Goal: Information Seeking & Learning: Compare options

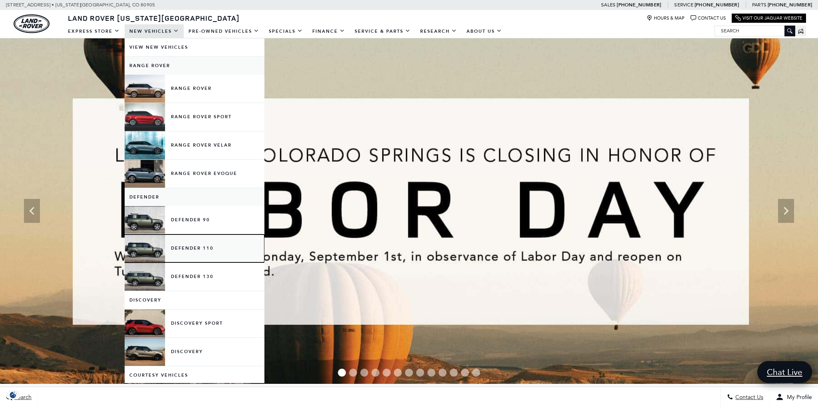
click at [200, 250] on link "Defender 110" at bounding box center [195, 248] width 140 height 28
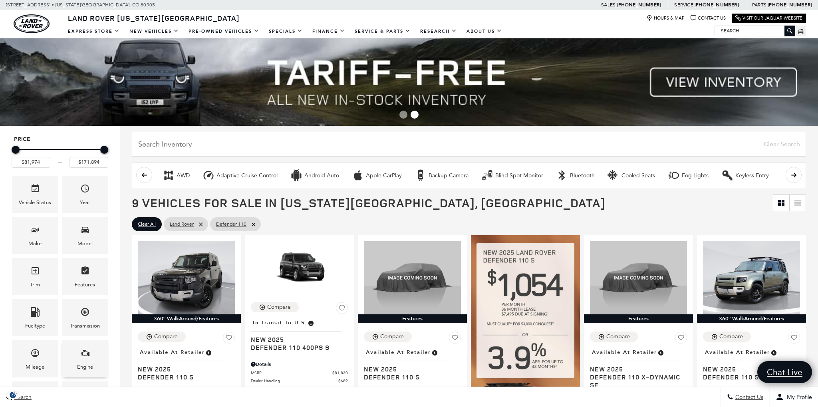
click at [81, 352] on icon "Engine" at bounding box center [85, 353] width 9 height 6
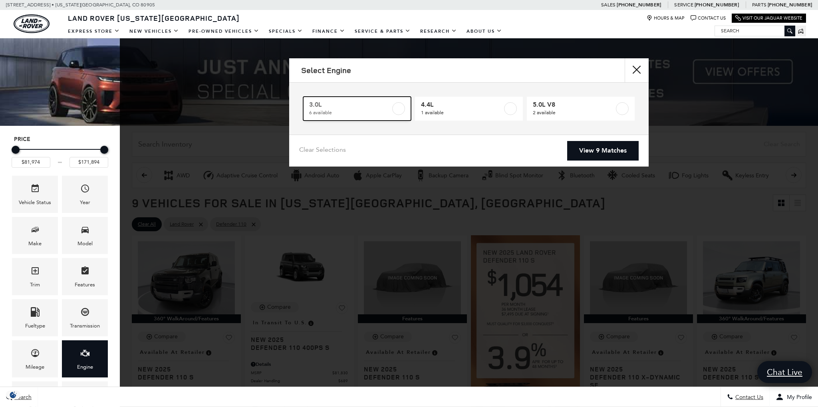
click at [363, 103] on span "3.0L" at bounding box center [349, 105] width 81 height 8
type input "$85,062"
checkbox input "true"
click at [610, 153] on link "View 6 Matches" at bounding box center [602, 151] width 71 height 20
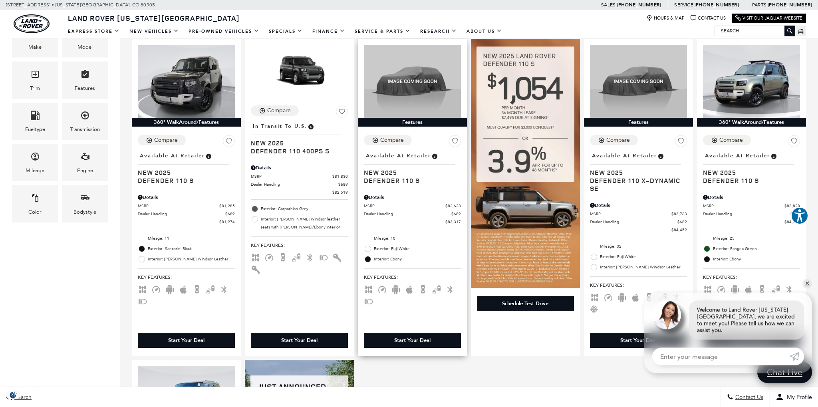
scroll to position [211, 0]
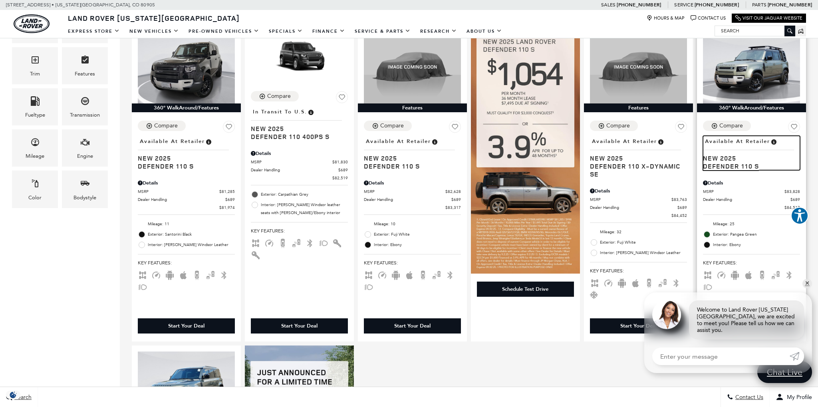
click at [723, 156] on span "New 2025" at bounding box center [748, 158] width 91 height 8
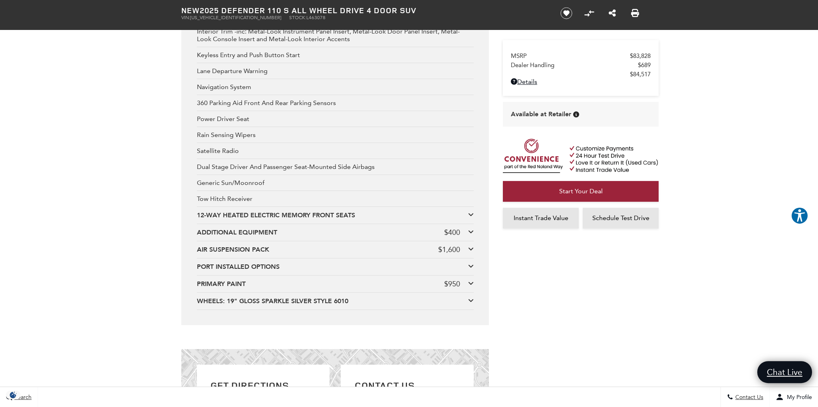
scroll to position [1644, 0]
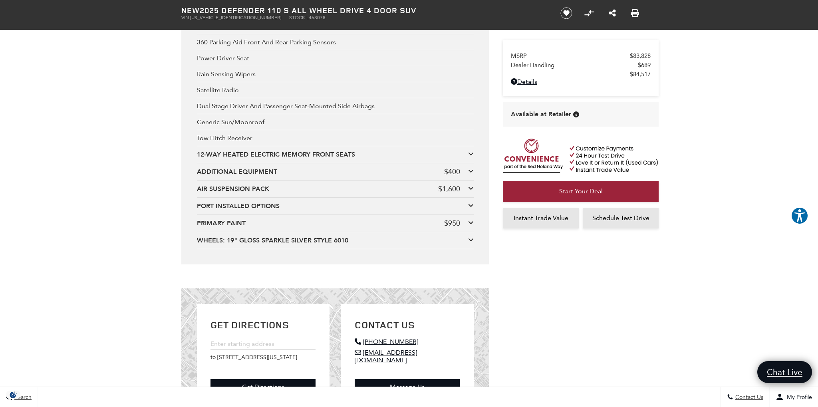
click at [469, 172] on icon at bounding box center [471, 171] width 6 height 6
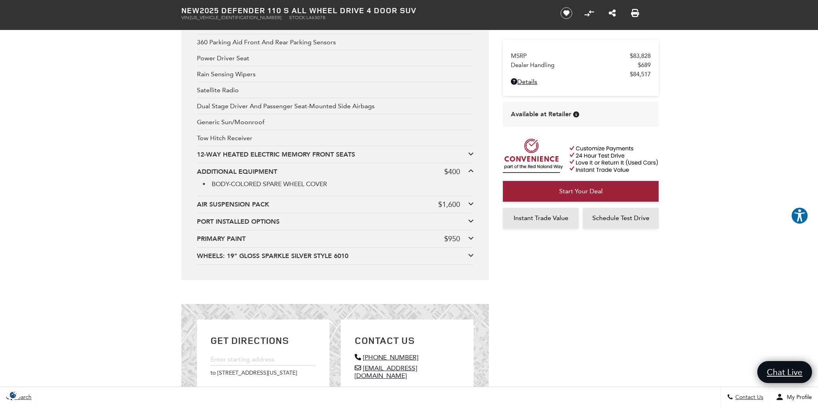
click at [467, 237] on div "PRIMARY PAINT $950" at bounding box center [335, 238] width 277 height 9
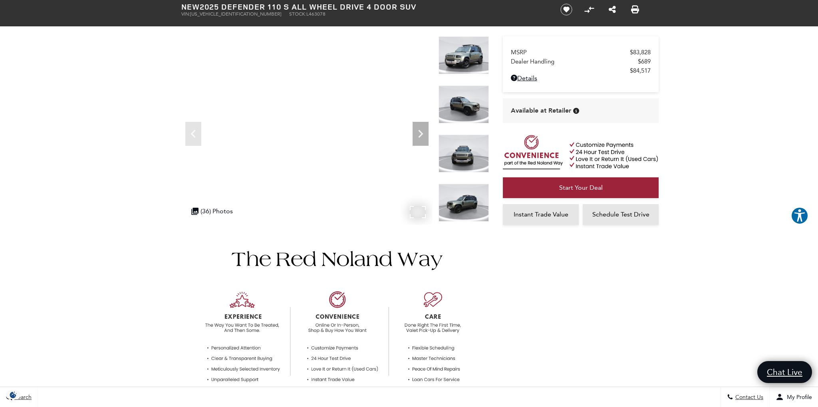
scroll to position [0, 0]
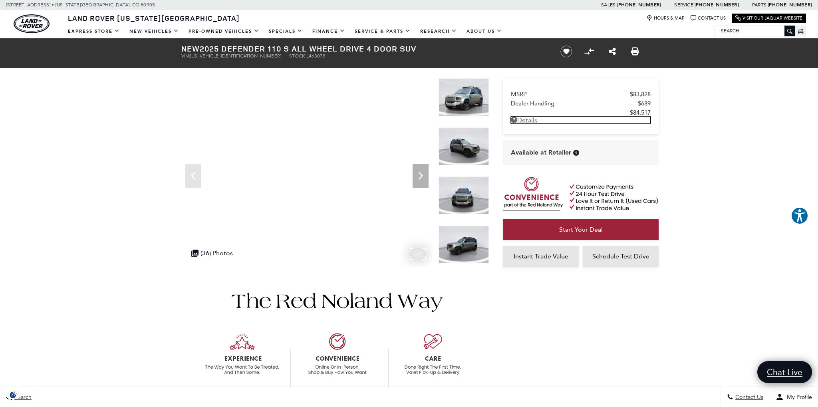
click at [524, 121] on link "Details New 2025 Defender 110 S All Wheel Drive 4 Door SUV" at bounding box center [581, 120] width 140 height 8
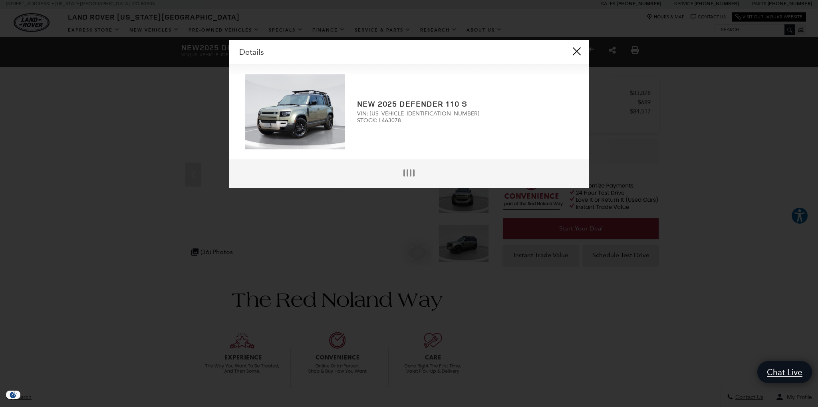
scroll to position [2, 0]
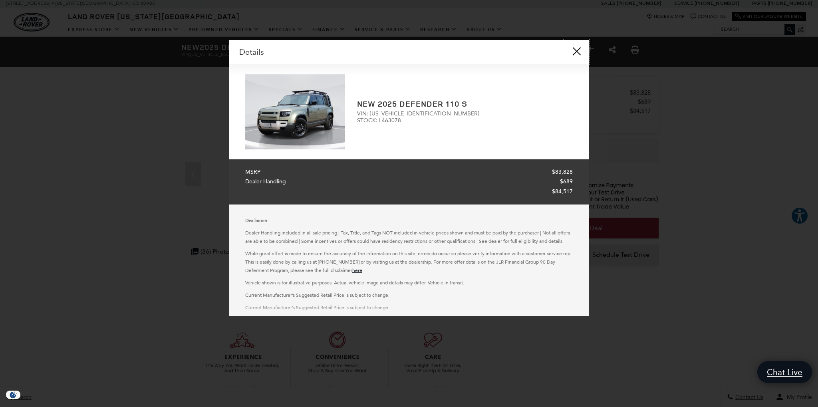
click at [578, 50] on button "close" at bounding box center [576, 52] width 24 height 24
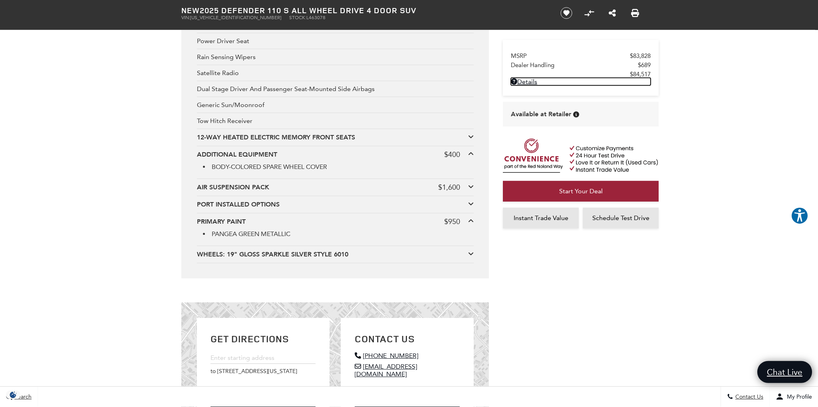
scroll to position [1688, 0]
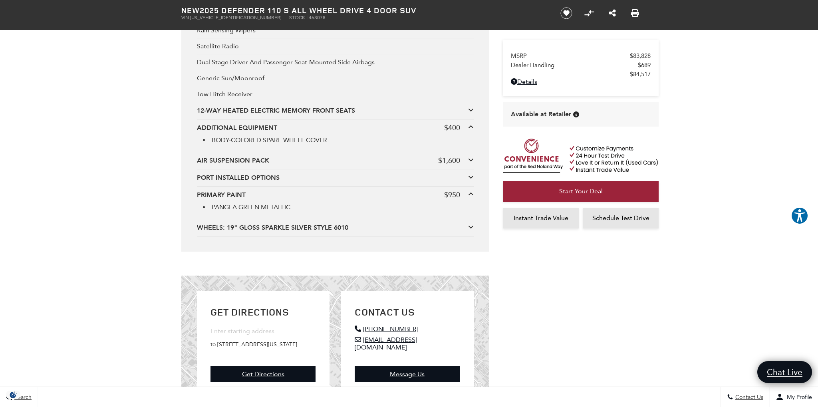
click at [478, 230] on div "Premium Options & Packages Adaptive Cruise Control Android Auto Apple CarPlay A…" at bounding box center [334, 3] width 307 height 496
click at [471, 228] on icon at bounding box center [471, 227] width 6 height 6
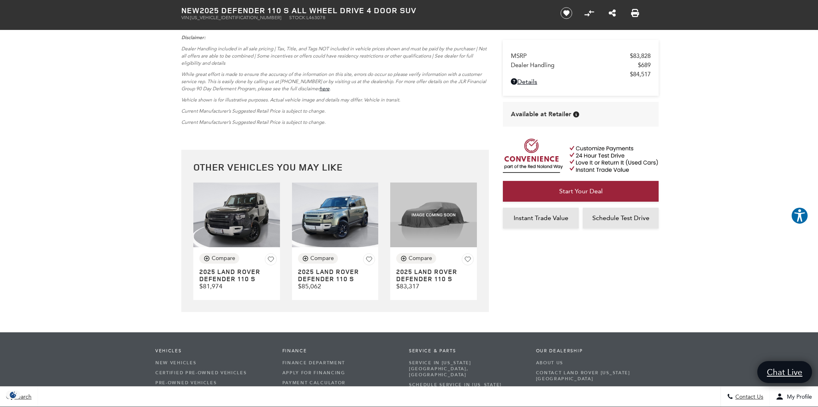
scroll to position [2109, 0]
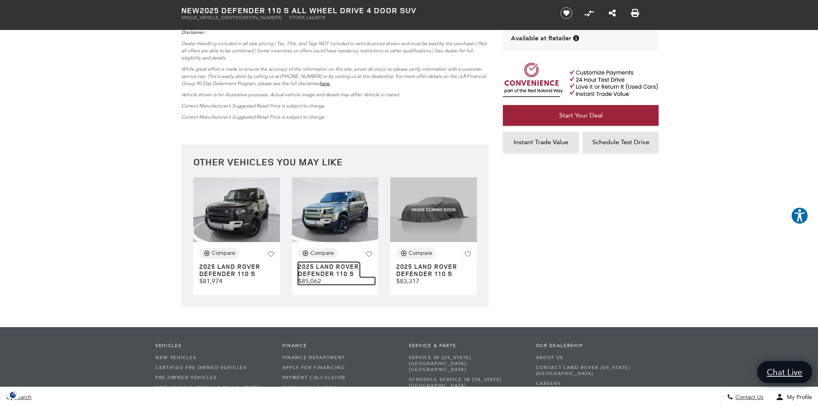
click at [324, 277] on h3 "2025 LAND ROVER Defender 110 S" at bounding box center [329, 270] width 62 height 14
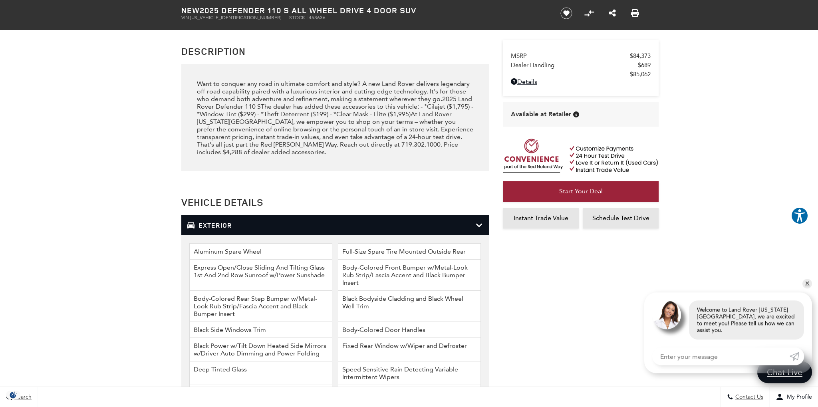
scroll to position [843, 0]
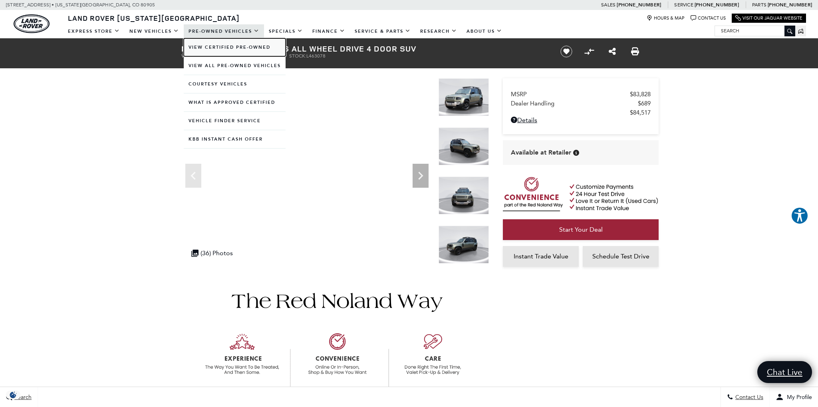
click at [211, 52] on link "View Certified Pre-Owned" at bounding box center [235, 47] width 102 height 18
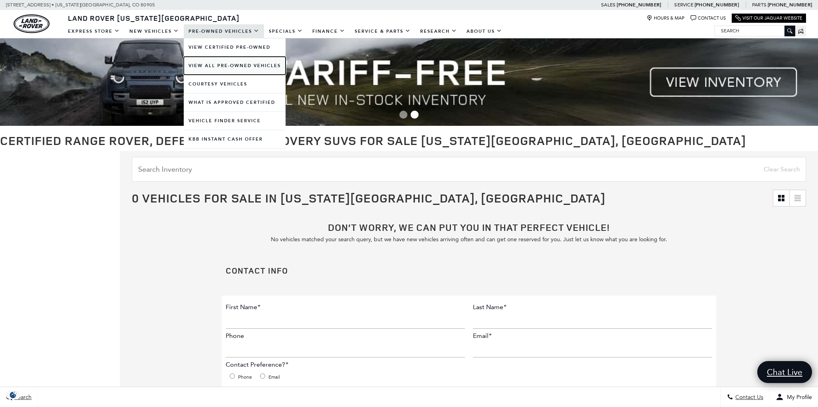
click at [204, 64] on link "View All Pre-Owned Vehicles" at bounding box center [235, 66] width 102 height 18
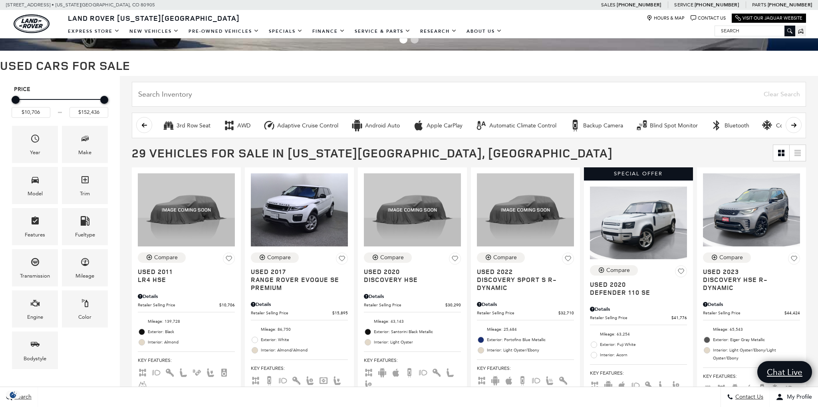
scroll to position [42, 0]
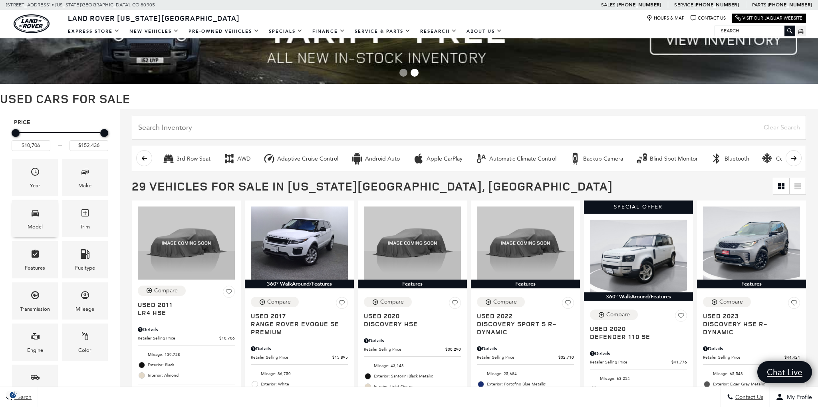
click at [25, 221] on div "Model" at bounding box center [35, 218] width 46 height 37
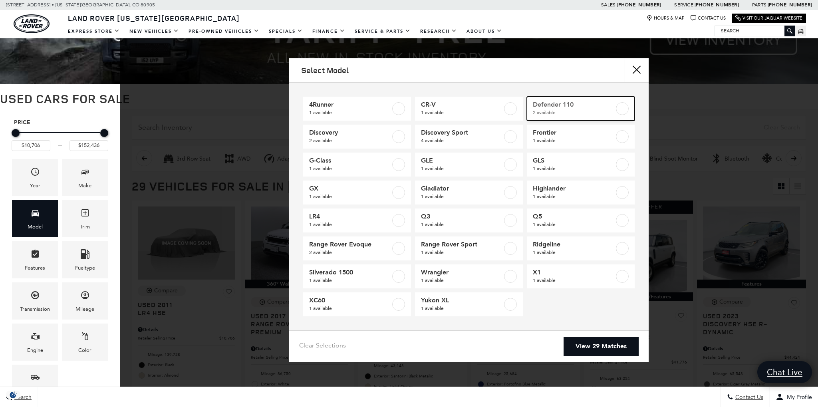
click at [610, 110] on span "2 available" at bounding box center [573, 113] width 81 height 8
type input "$41,776"
type input "$58,835"
checkbox input "true"
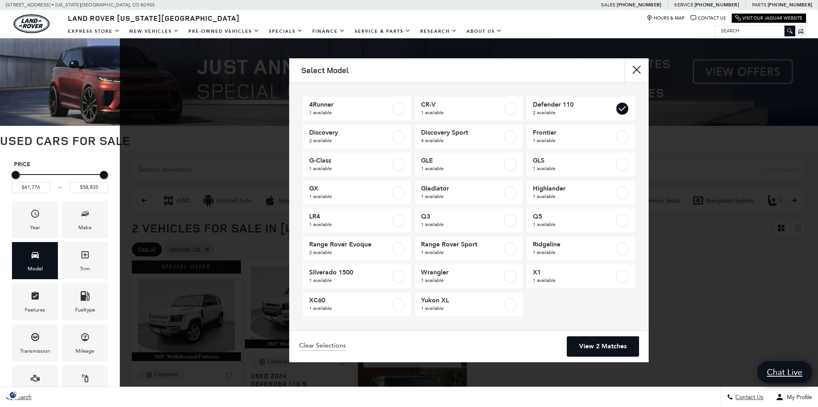
click at [590, 346] on link "View 2 Matches" at bounding box center [602, 347] width 71 height 20
